Goal: Task Accomplishment & Management: Use online tool/utility

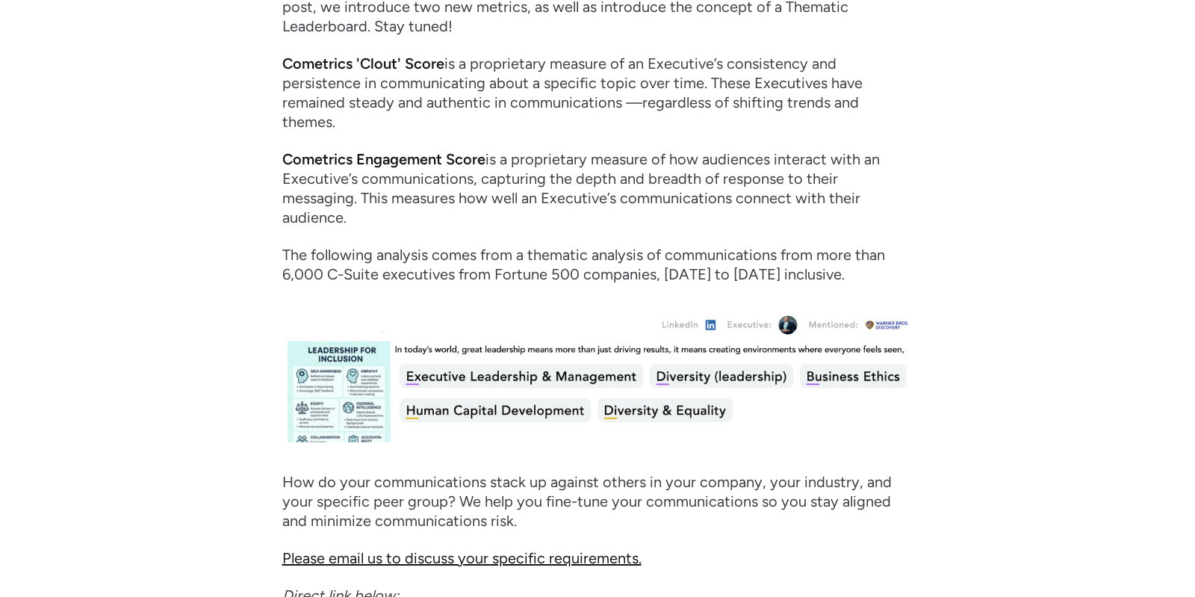
scroll to position [596, 0]
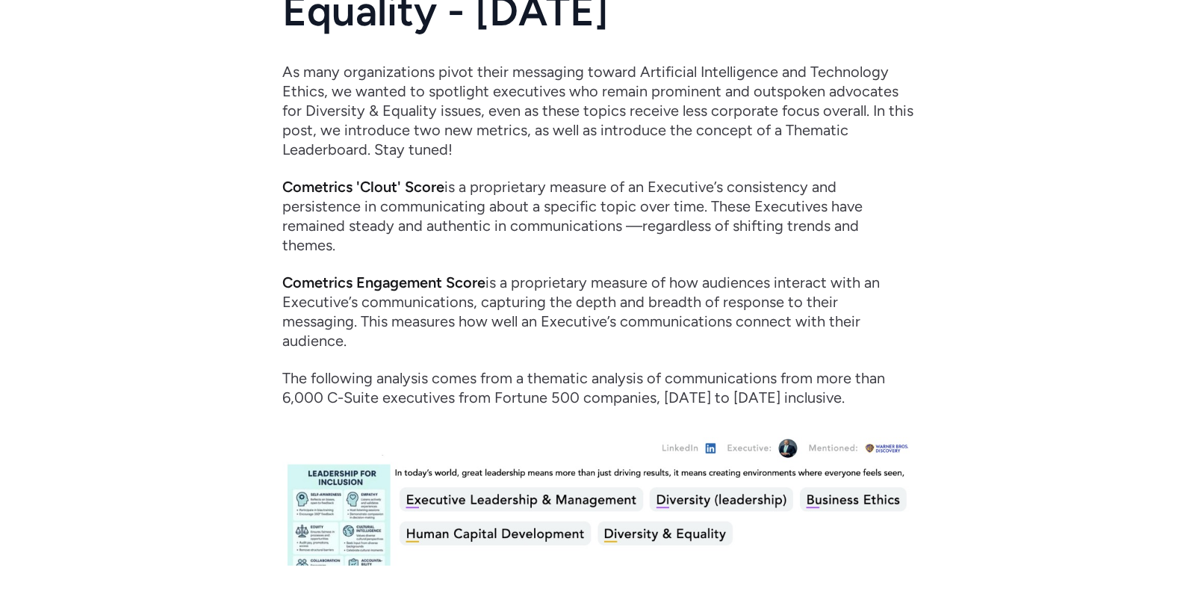
click at [1017, 197] on article "August 2025 Rankings for Top 20 Diversity and Equality Voices Champions of Dive…" at bounding box center [597, 406] width 1195 height 1885
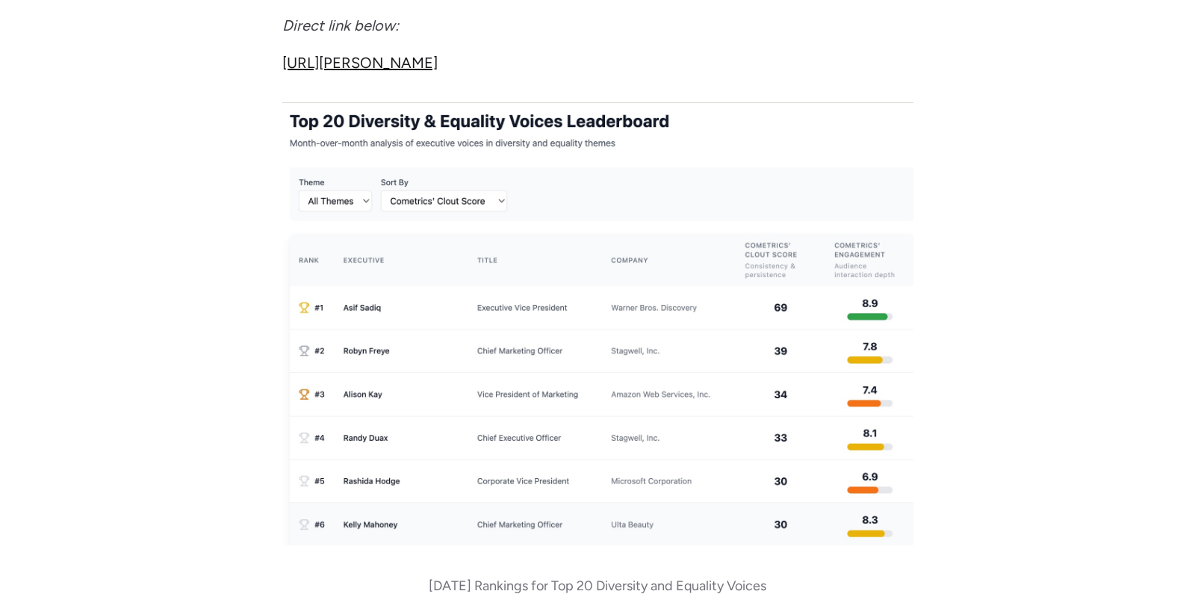
scroll to position [1273, 0]
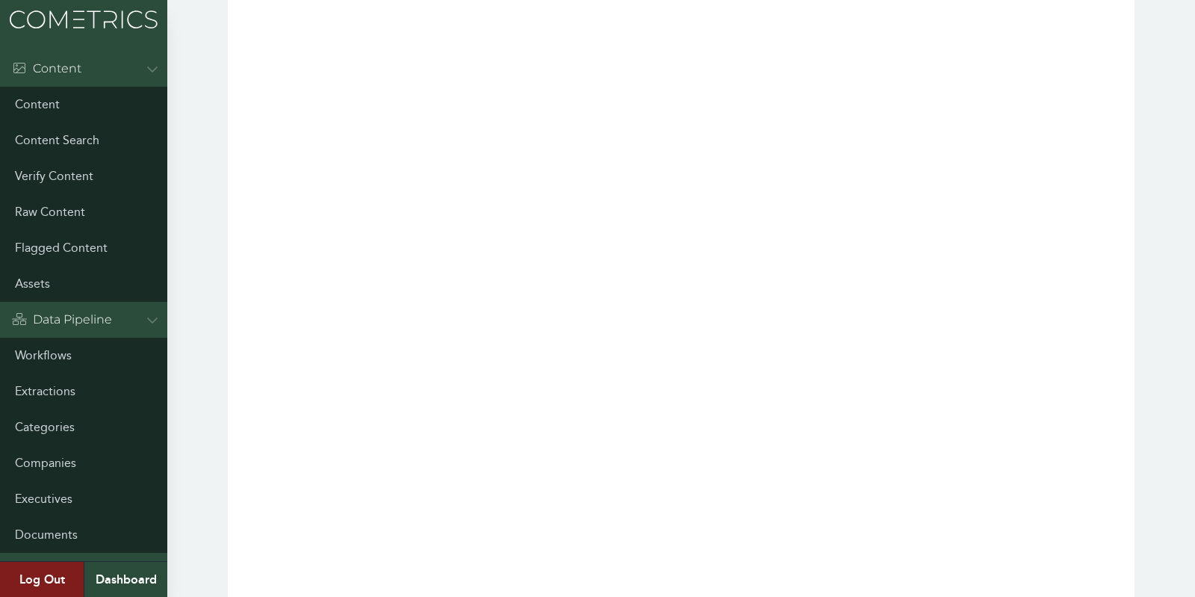
scroll to position [419, 0]
click at [43, 349] on link "Workflows" at bounding box center [83, 356] width 167 height 36
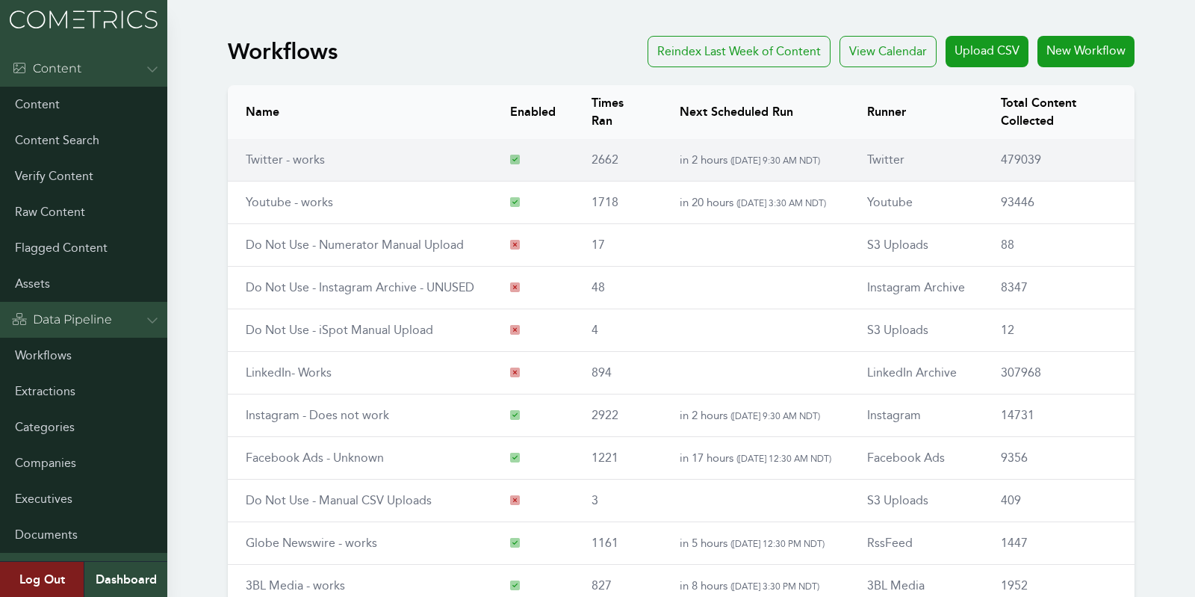
click at [282, 164] on link "Twitter - works" at bounding box center [285, 159] width 79 height 14
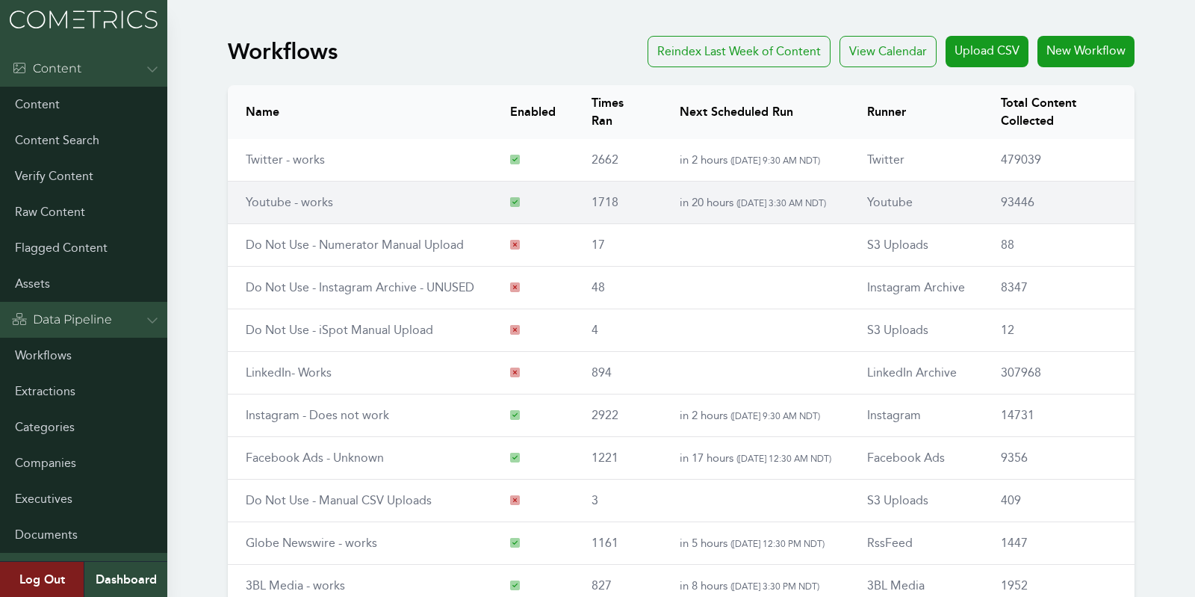
click at [289, 193] on td "Youtube - works" at bounding box center [360, 202] width 264 height 43
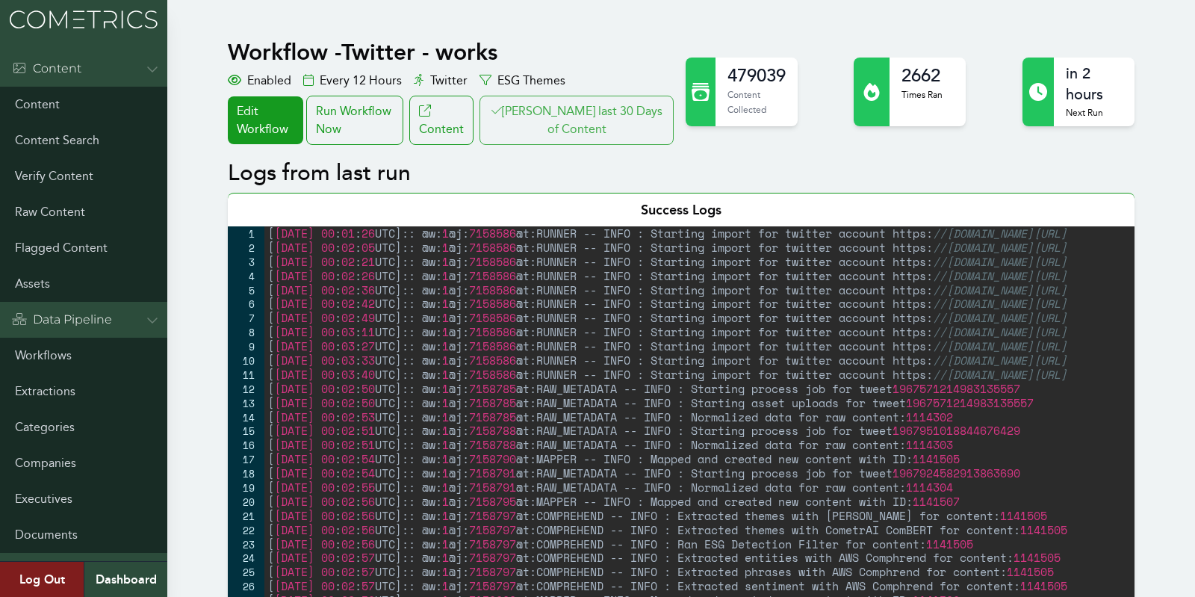
click at [581, 119] on button "[PERSON_NAME] last 30 Days of Content" at bounding box center [576, 120] width 194 height 49
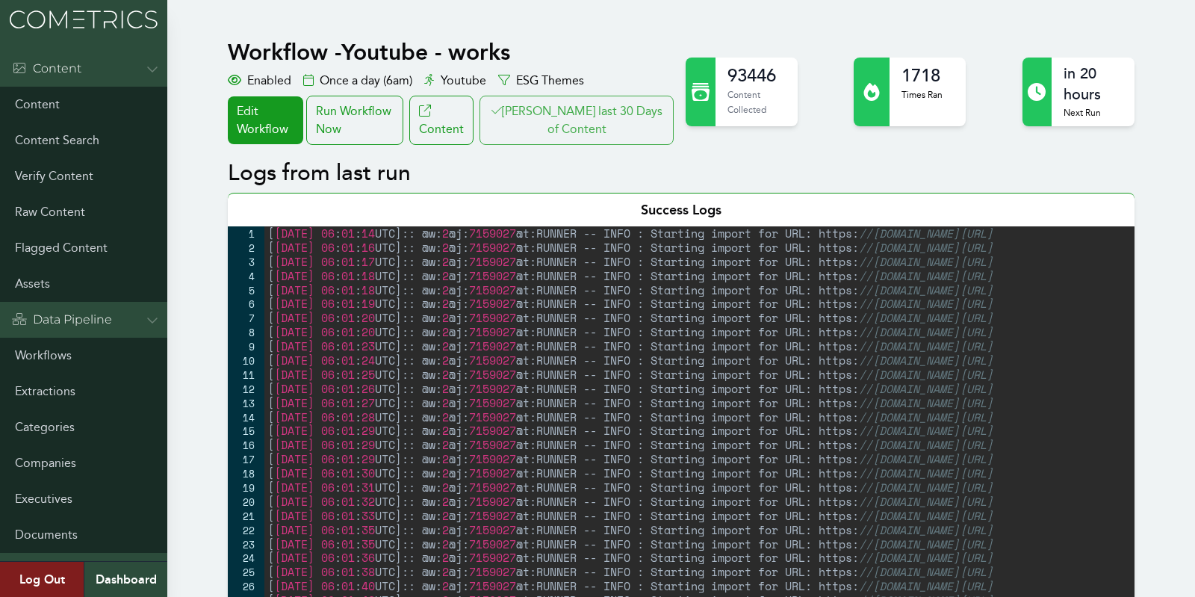
click at [667, 130] on button "Clair last 30 Days of Content" at bounding box center [576, 120] width 194 height 49
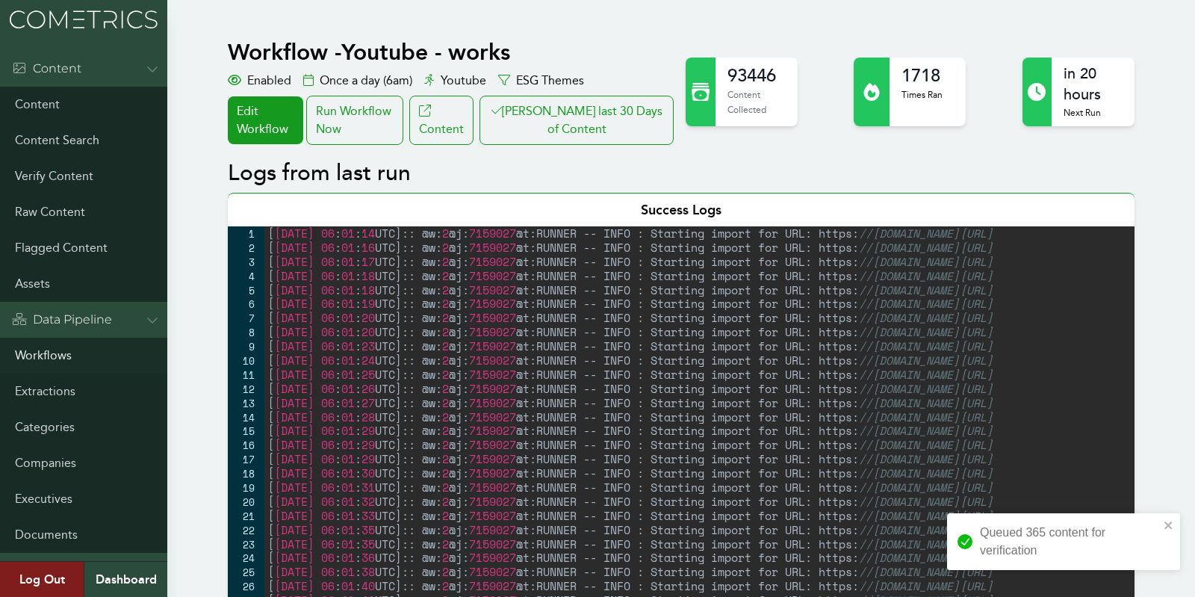
click at [65, 354] on link "Workflows" at bounding box center [83, 356] width 167 height 36
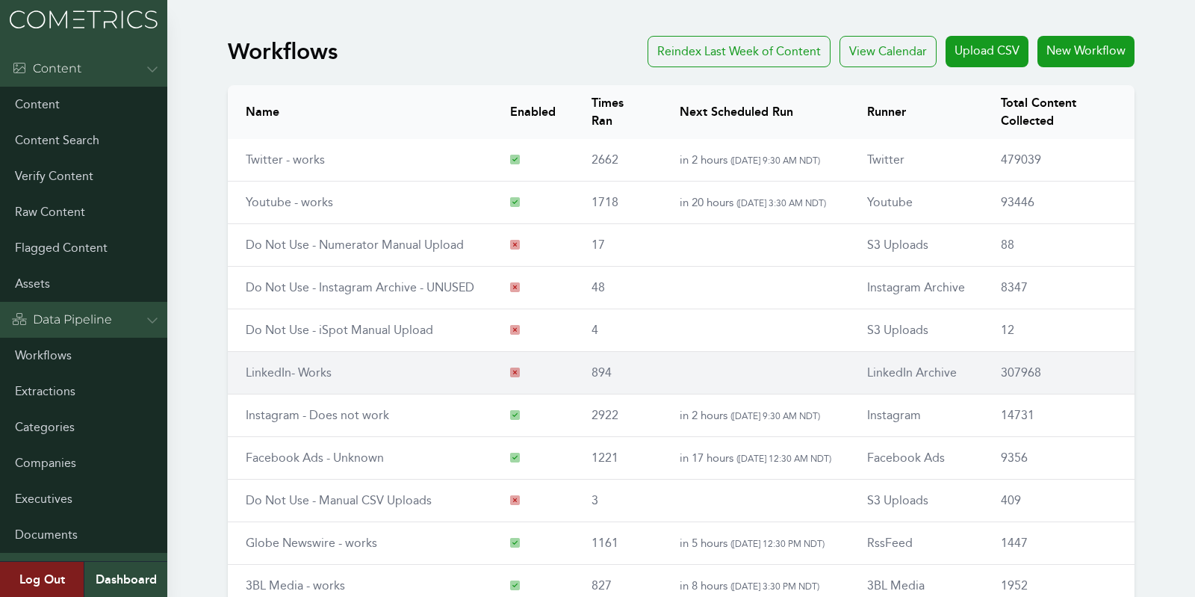
click at [264, 372] on link "LinkedIn- Works" at bounding box center [289, 372] width 86 height 14
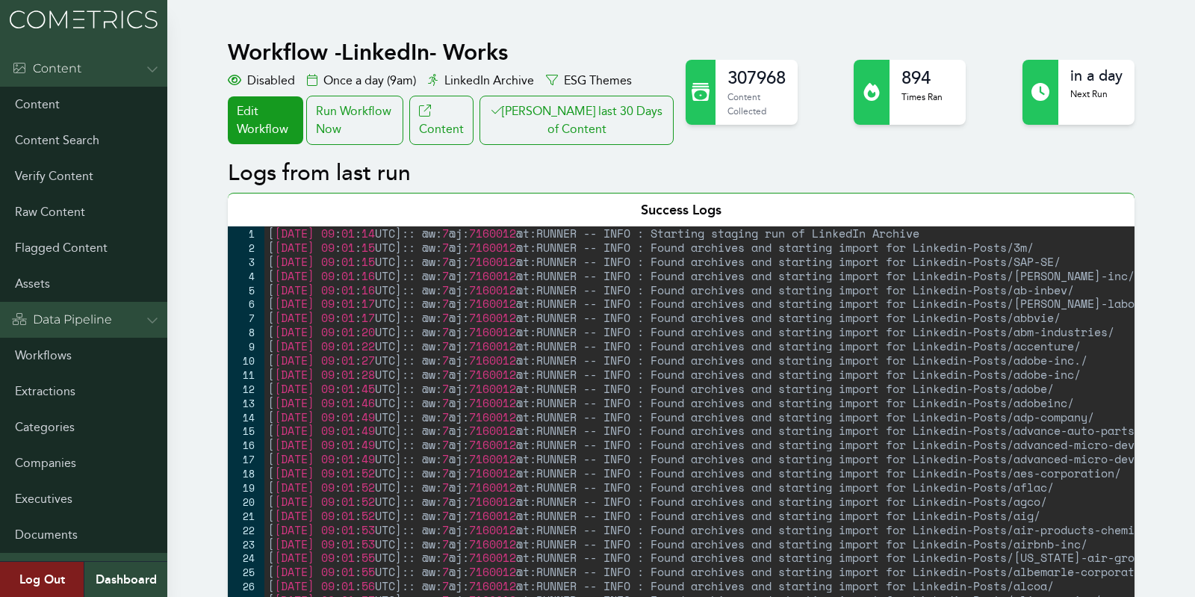
click at [589, 129] on button "[PERSON_NAME] last 30 Days of Content" at bounding box center [576, 120] width 194 height 49
click at [39, 358] on link "Workflows" at bounding box center [83, 356] width 167 height 36
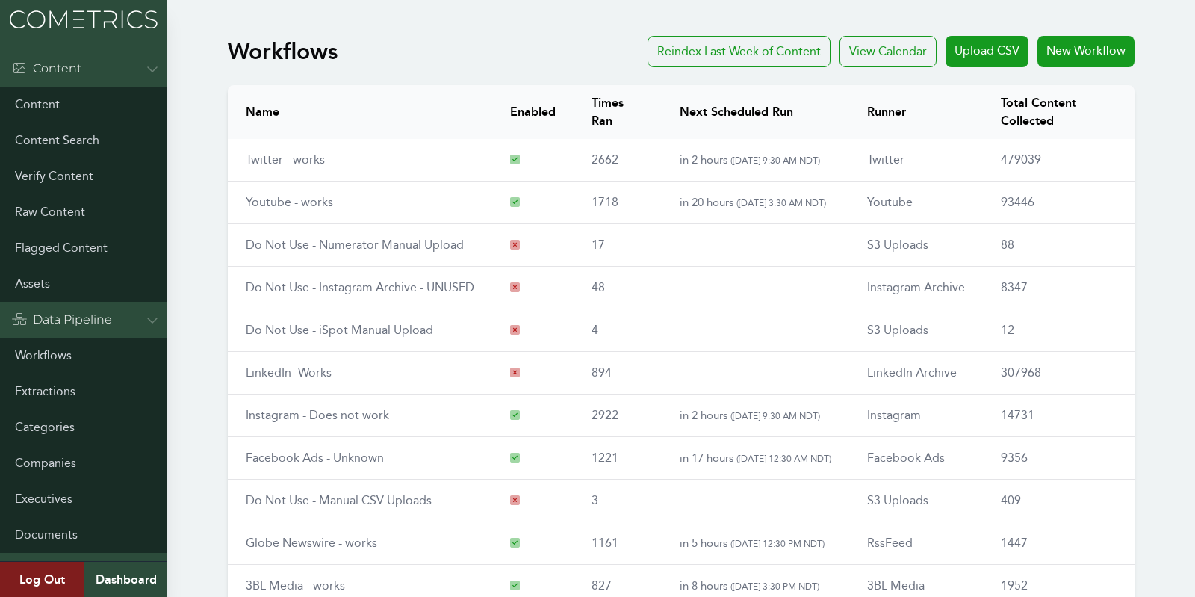
scroll to position [174, 0]
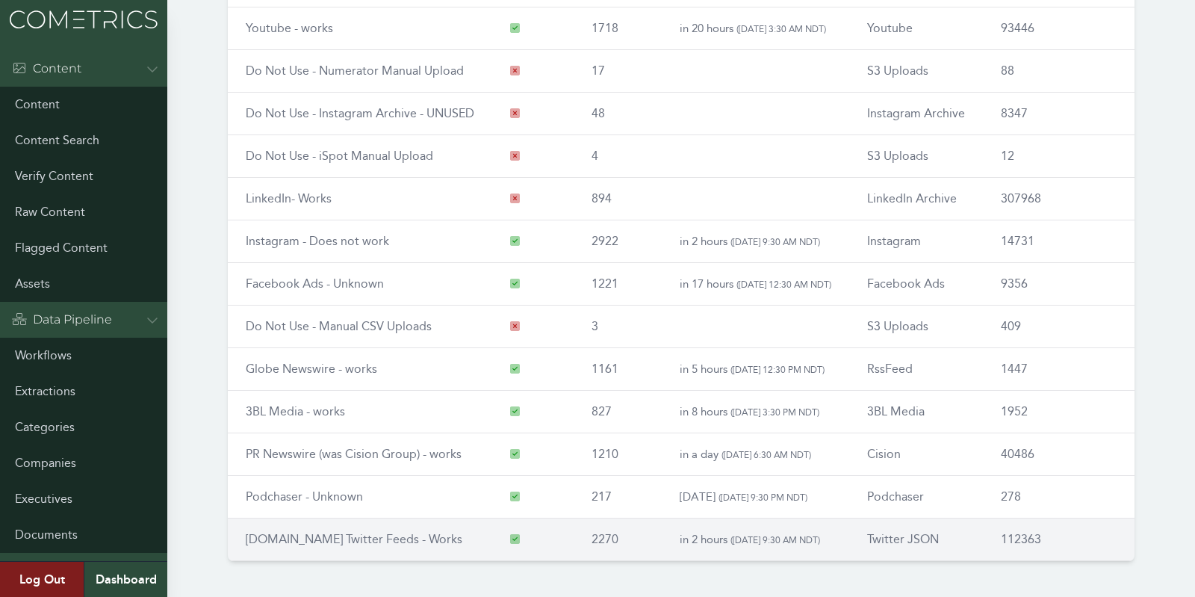
click at [272, 542] on td "[DOMAIN_NAME] Twitter Feeds - Works" at bounding box center [360, 539] width 264 height 43
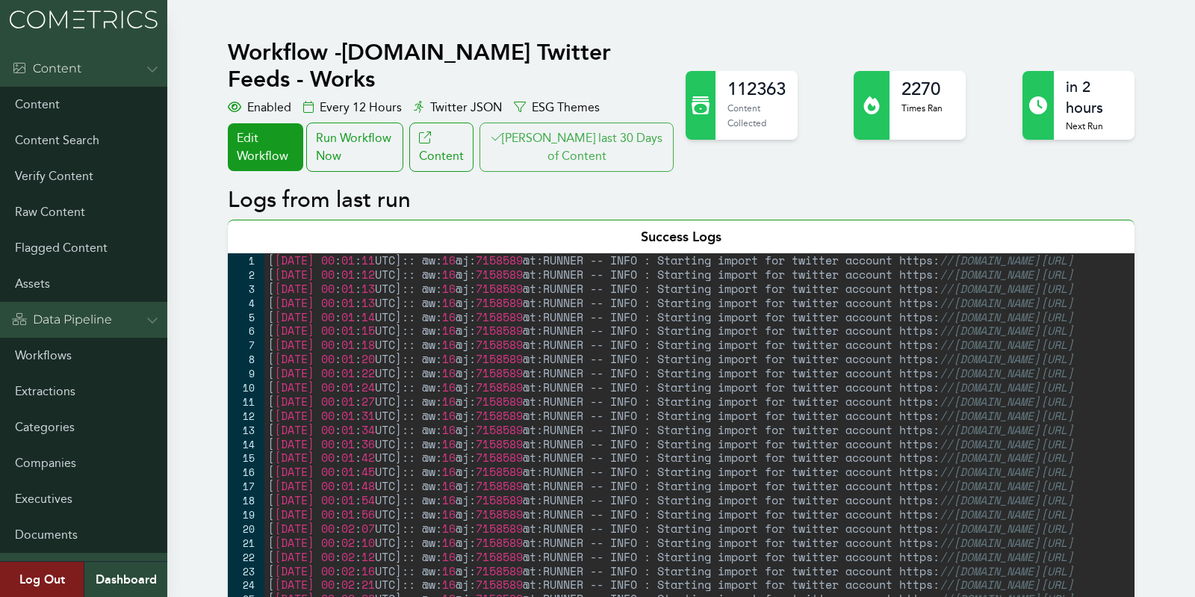
click at [645, 144] on button "[PERSON_NAME] last 30 Days of Content" at bounding box center [576, 146] width 194 height 49
